Goal: Task Accomplishment & Management: Manage account settings

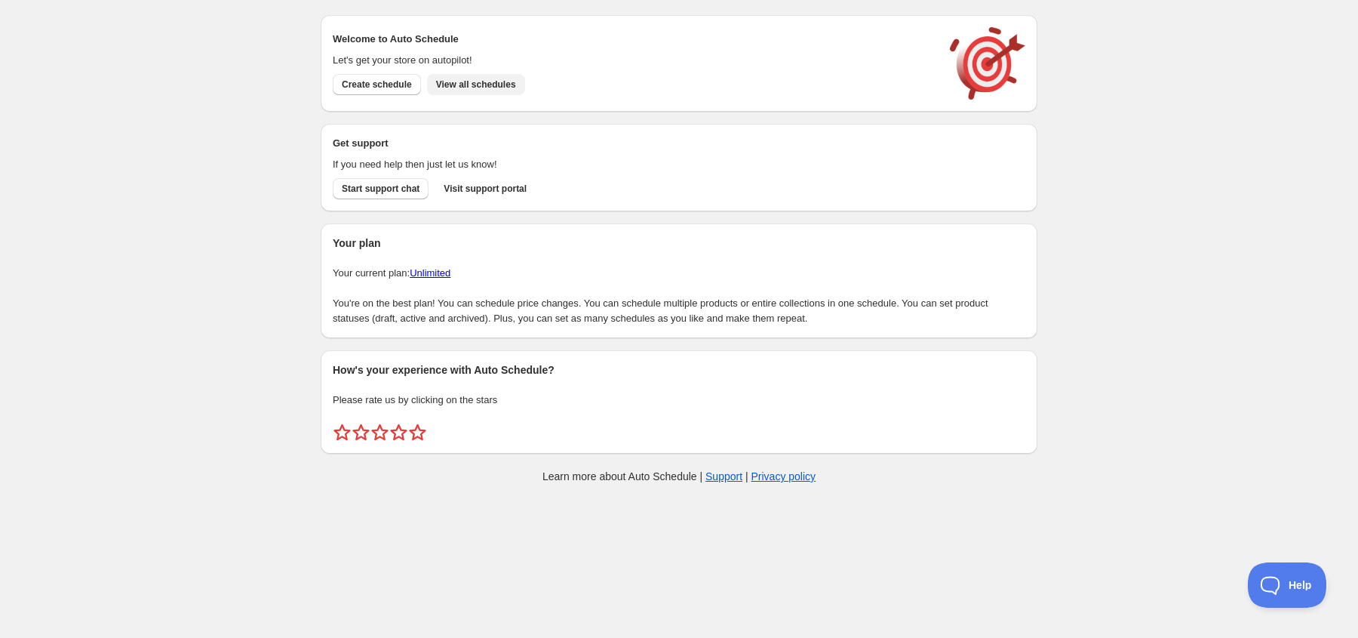
click at [486, 92] on button "View all schedules" at bounding box center [476, 84] width 98 height 21
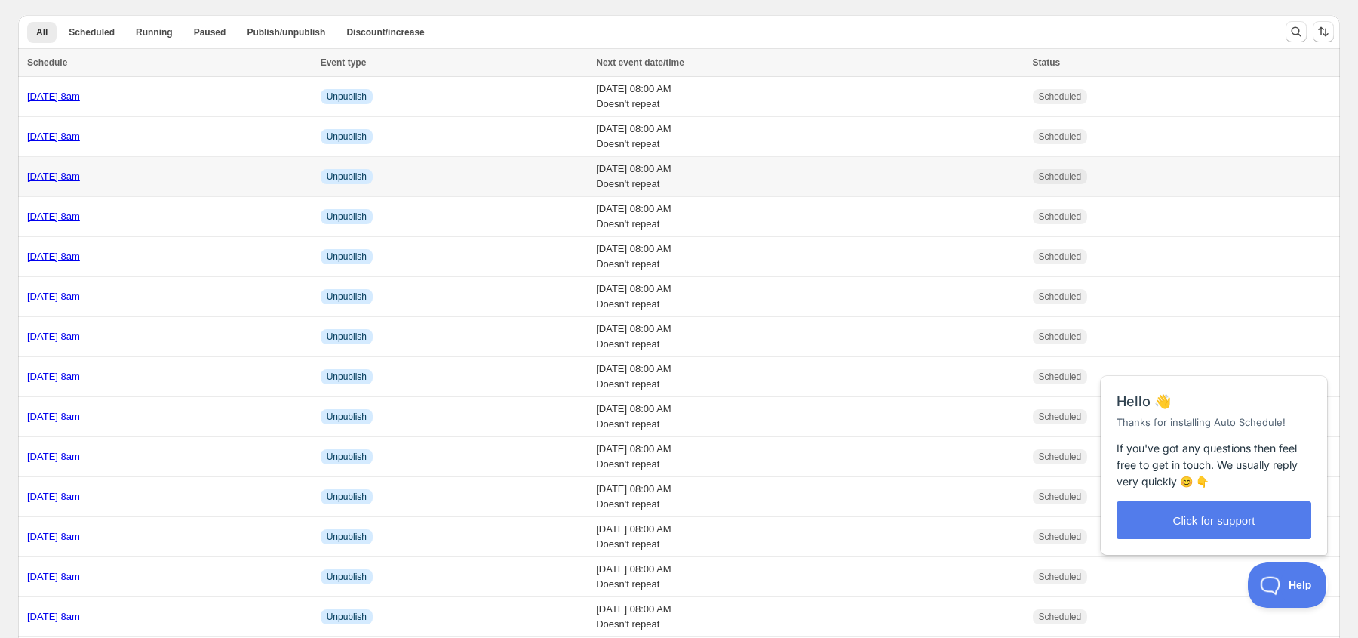
click at [80, 180] on link "Monday 6th October @ 8am" at bounding box center [53, 176] width 53 height 11
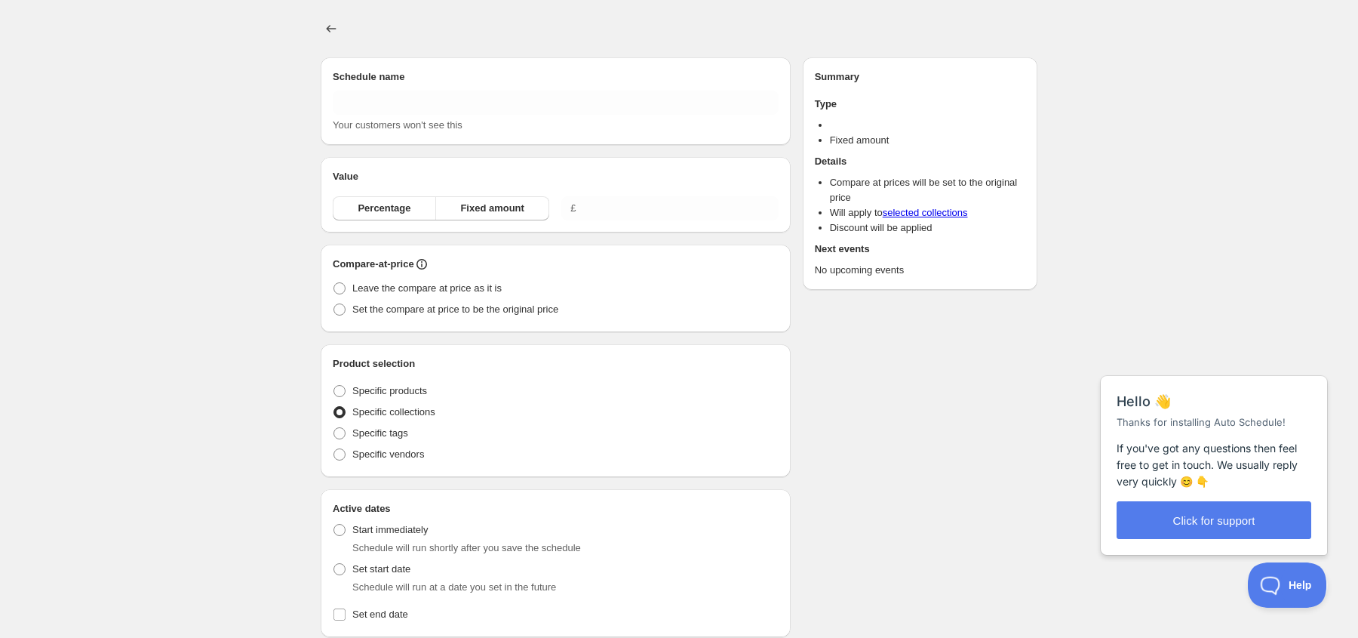
type input "Monday 6th October @ 8am"
radio input "true"
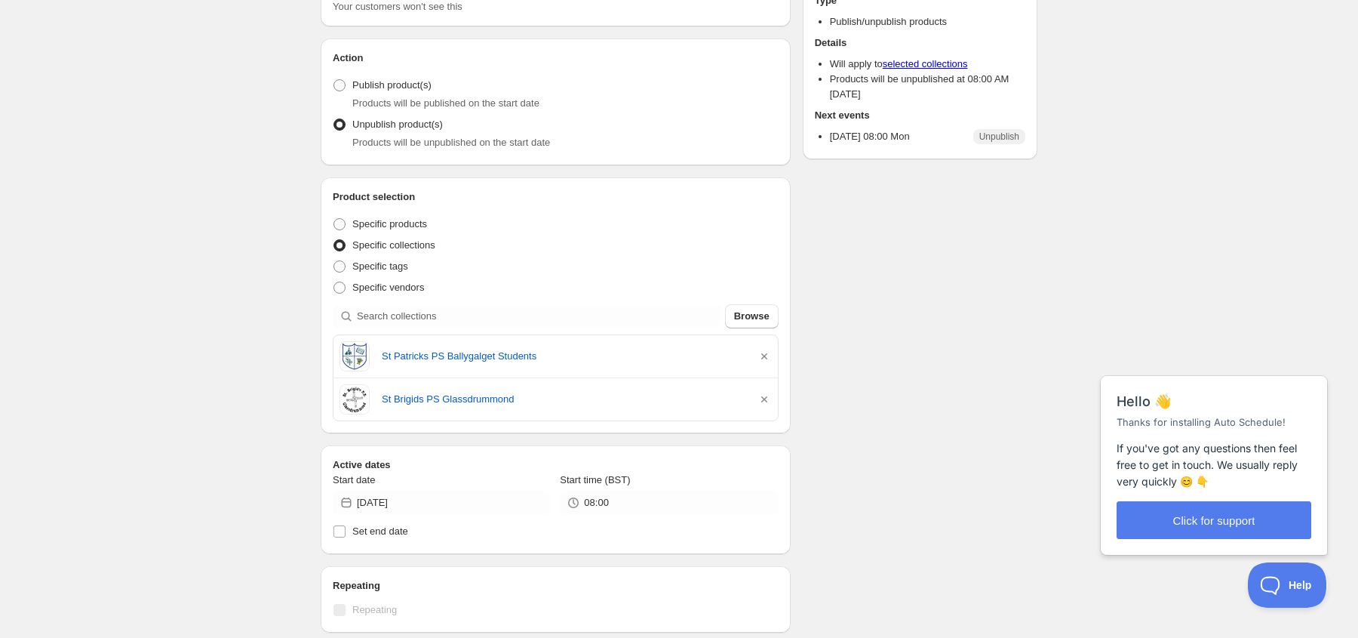
scroll to position [129, 0]
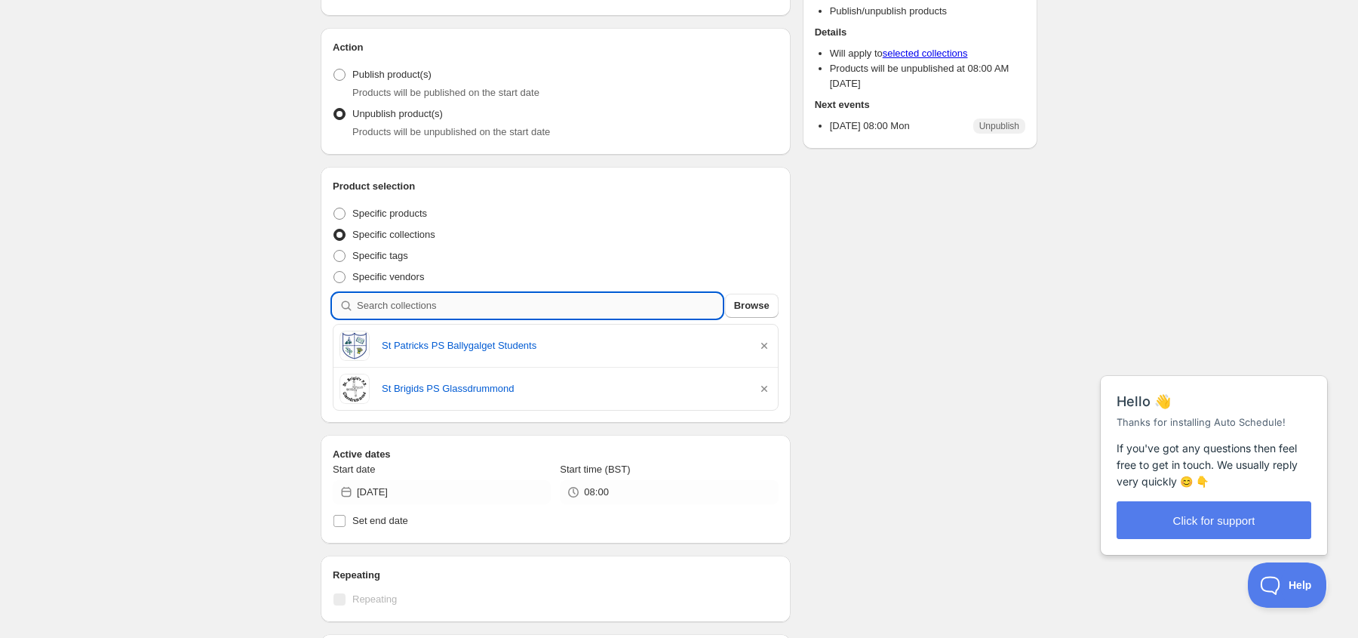
click at [441, 311] on input "search" at bounding box center [539, 305] width 365 height 24
type input "W"
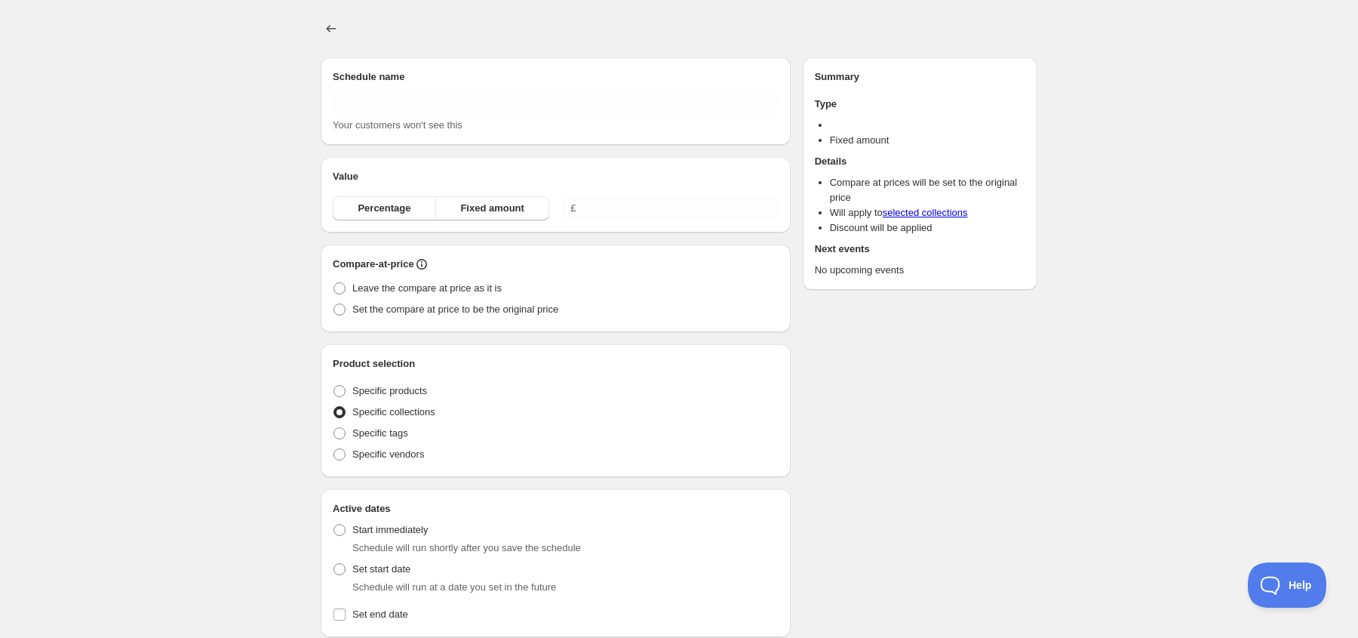
type input "[DATE] 8am"
radio input "true"
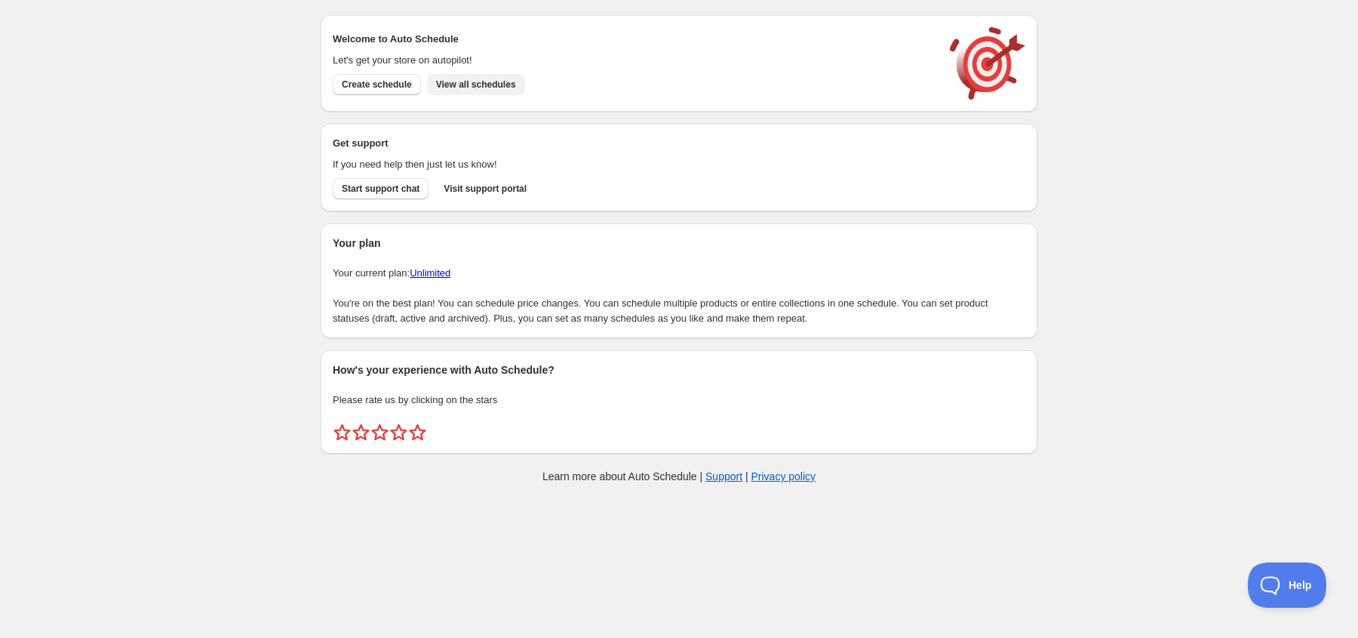
click at [509, 75] on button "View all schedules" at bounding box center [476, 84] width 98 height 21
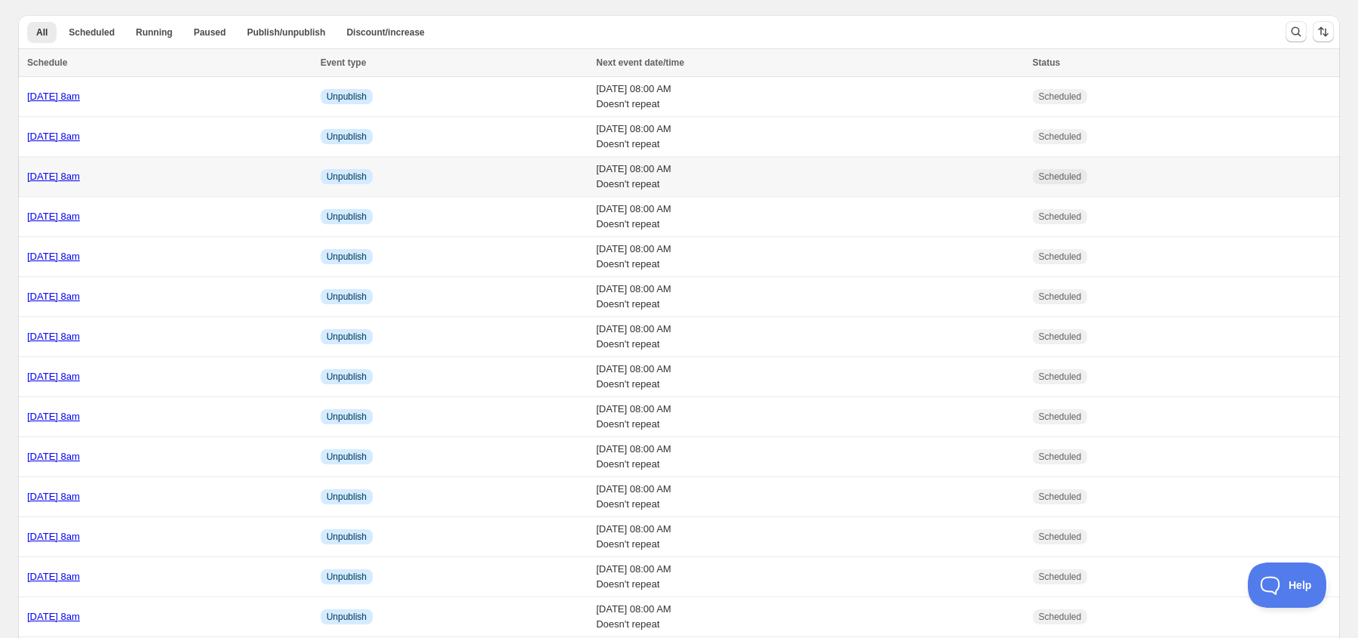
click at [80, 175] on link "[DATE] 8am" at bounding box center [53, 176] width 53 height 11
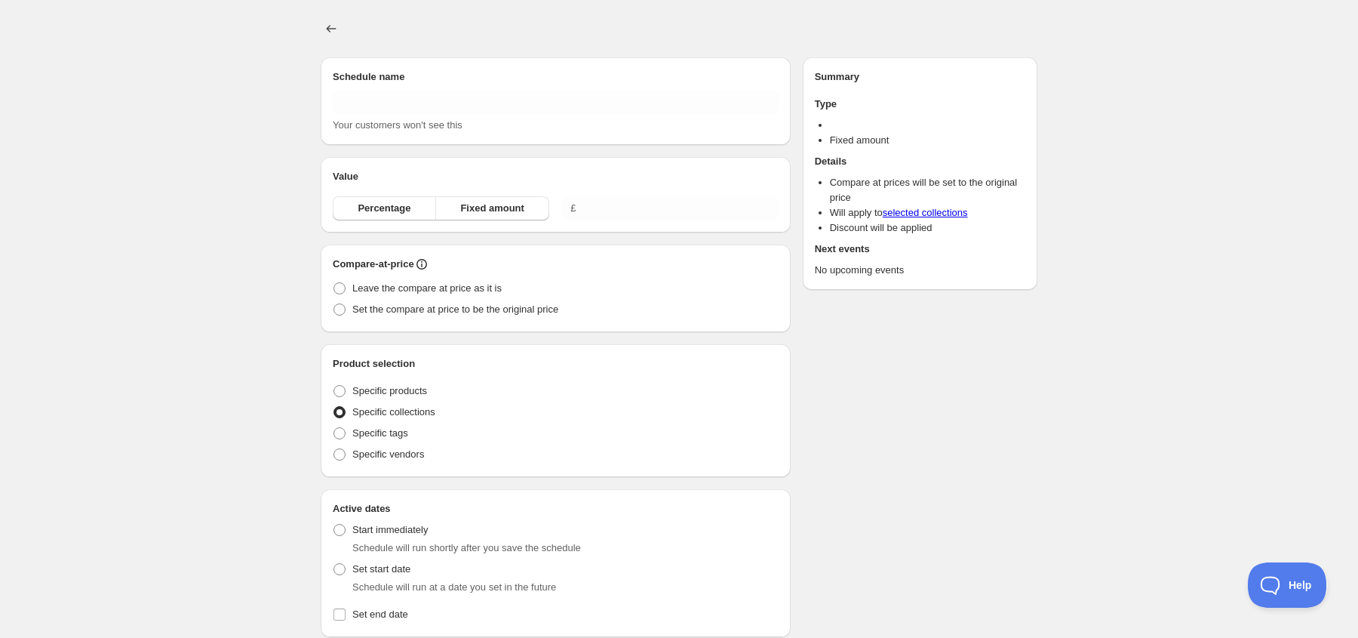
type input "[DATE] 8am"
radio input "true"
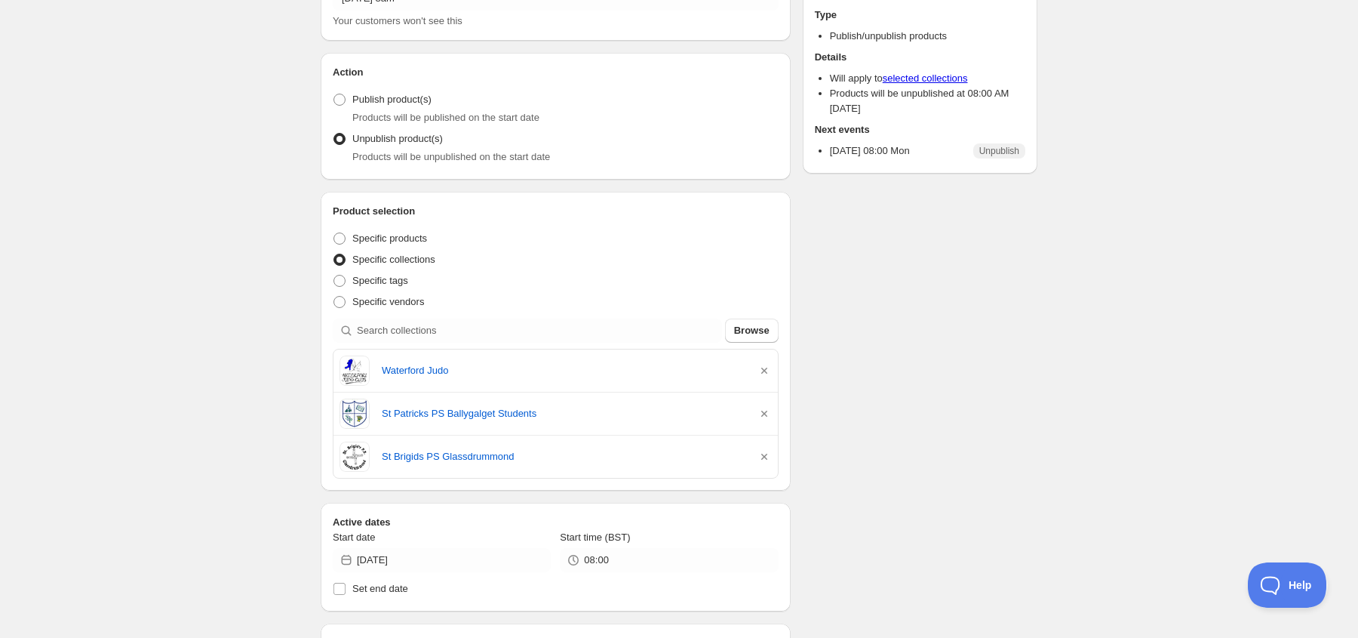
scroll to position [112, 0]
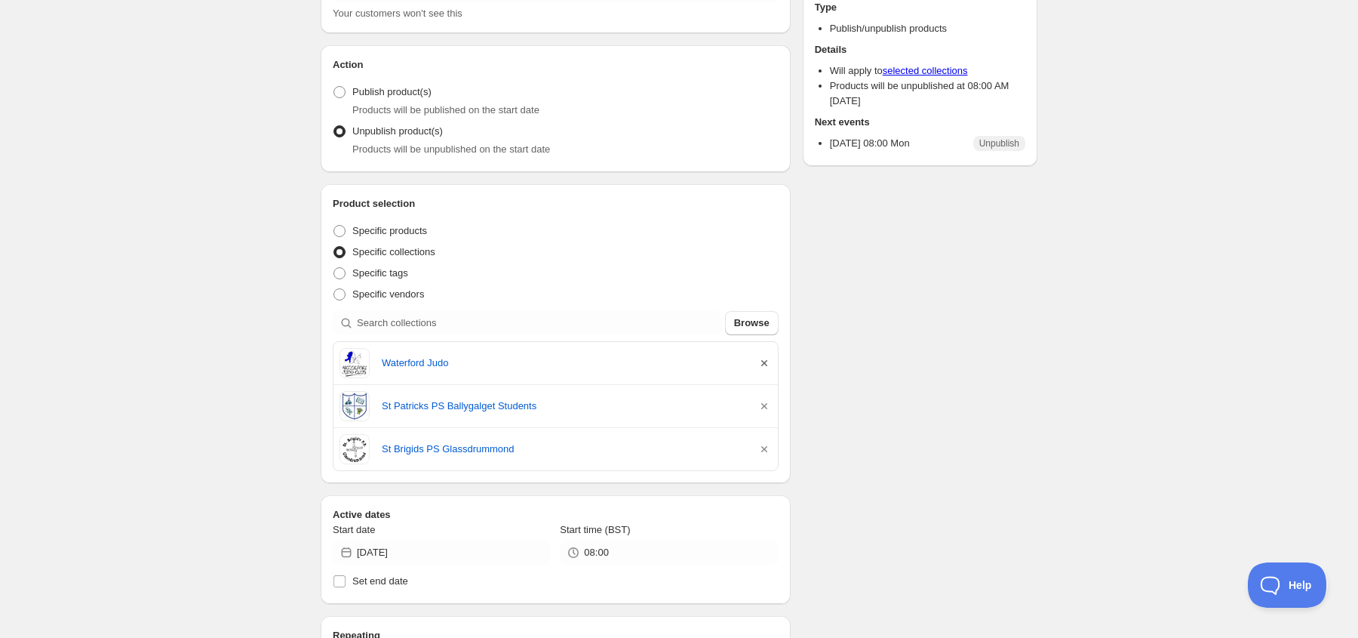
click at [769, 367] on icon "button" at bounding box center [764, 362] width 15 height 15
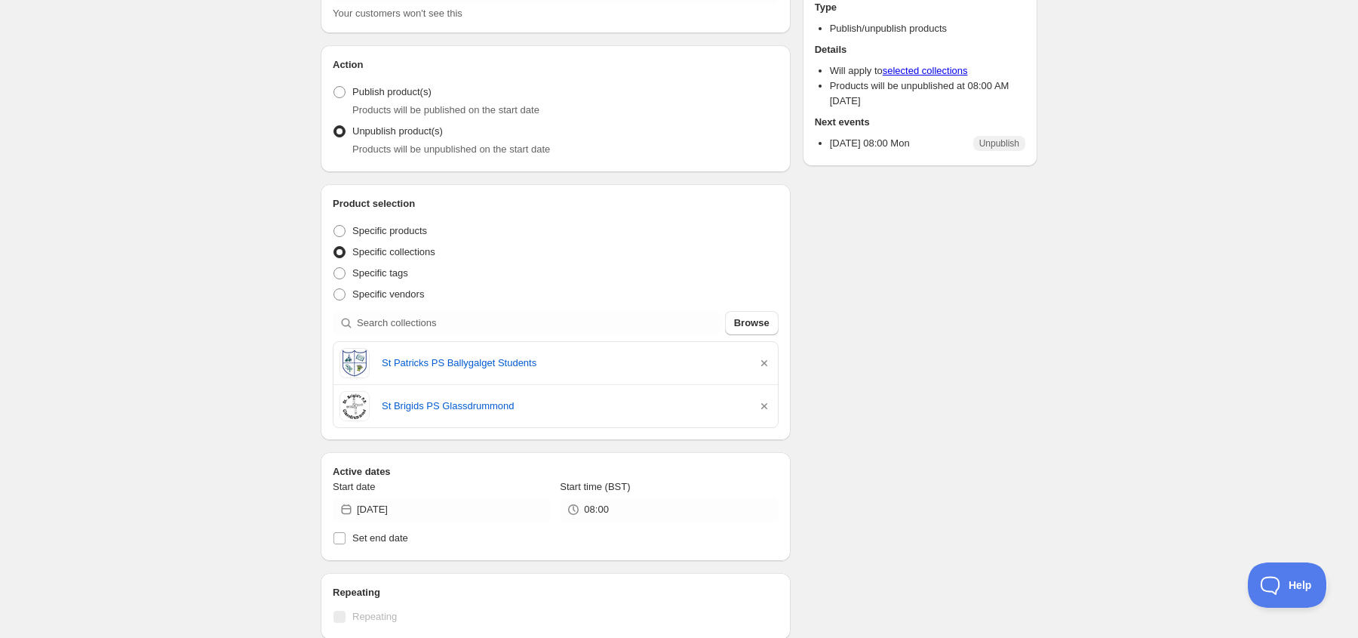
click at [812, 304] on div "Schedule name [DATE] 8am Your customers won't see this Action Action Publish pr…" at bounding box center [673, 496] width 729 height 1125
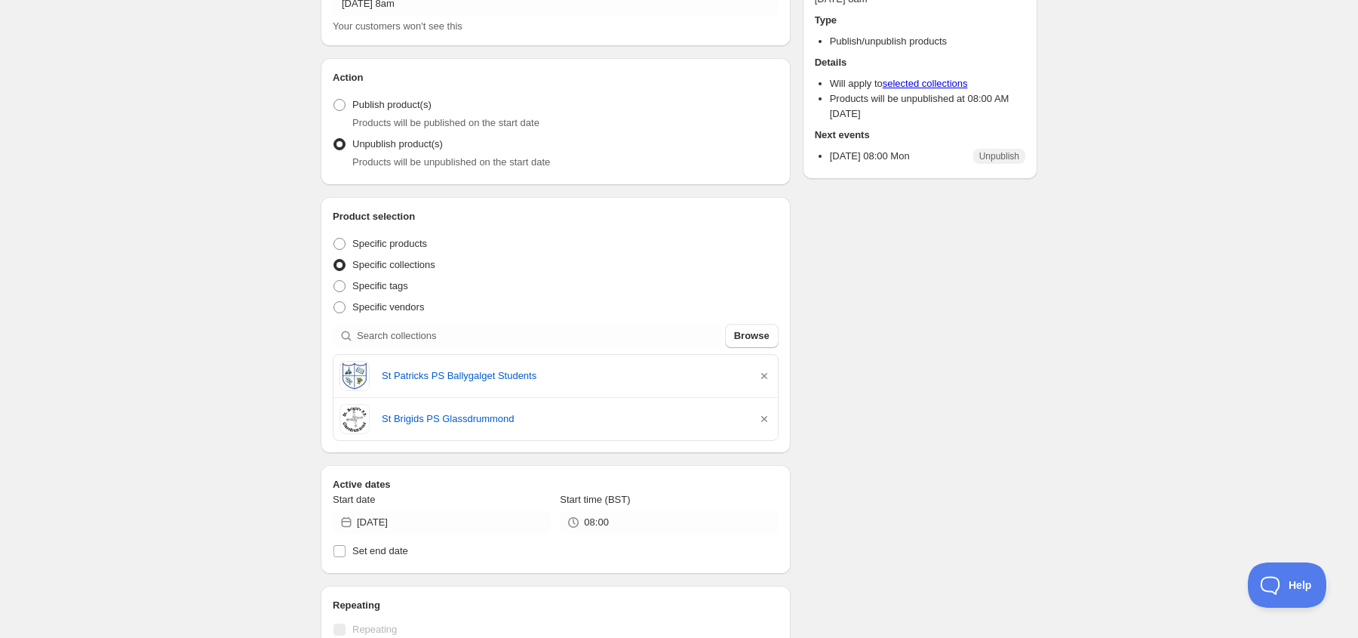
scroll to position [97, 0]
